Goal: Navigation & Orientation: Understand site structure

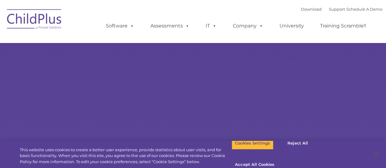
select select "MEDIUM"
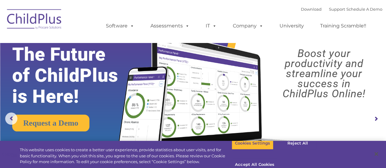
click at [48, 21] on img at bounding box center [34, 20] width 61 height 31
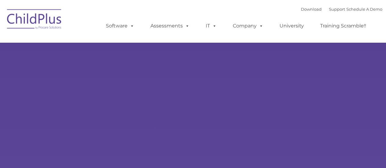
type input ""
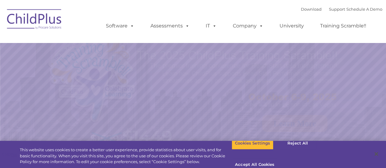
select select "MEDIUM"
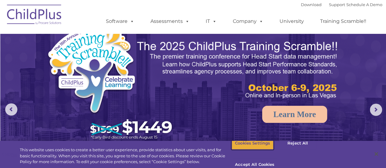
click at [251, 150] on button "Cookies Settings" at bounding box center [253, 143] width 42 height 13
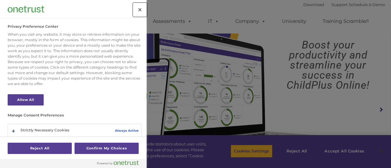
click at [138, 10] on button "Close" at bounding box center [139, 9] width 13 height 13
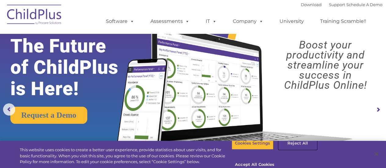
click at [299, 149] on button "Reject All" at bounding box center [298, 143] width 38 height 13
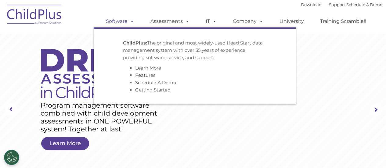
click at [132, 20] on span at bounding box center [131, 21] width 7 height 6
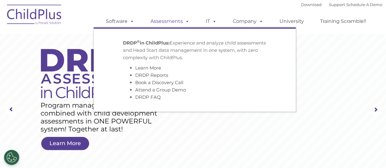
click at [184, 20] on span at bounding box center [186, 21] width 7 height 6
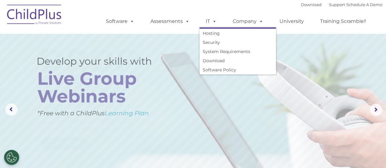
click at [213, 21] on span at bounding box center [213, 21] width 7 height 6
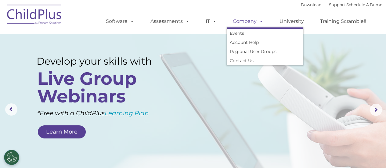
click at [258, 21] on span at bounding box center [260, 21] width 7 height 6
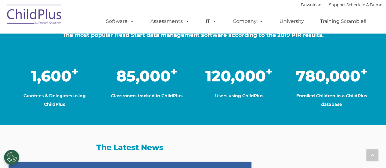
scroll to position [521, 0]
